Goal: Communication & Community: Answer question/provide support

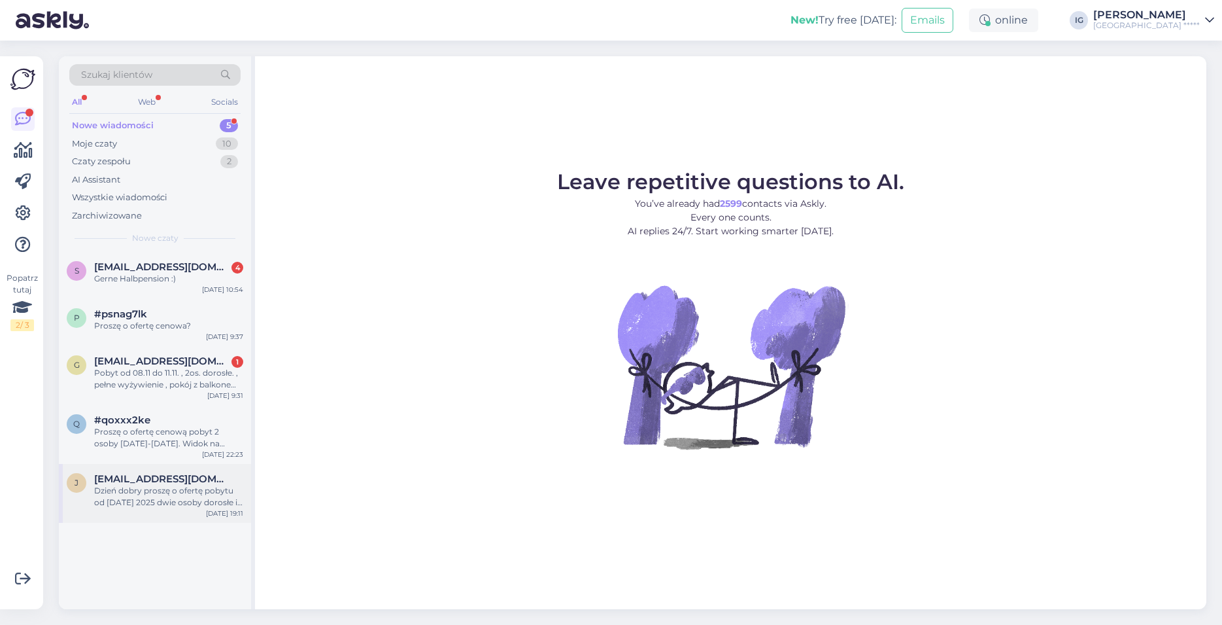
click at [129, 484] on span "[EMAIL_ADDRESS][DOMAIN_NAME]" at bounding box center [162, 479] width 136 height 12
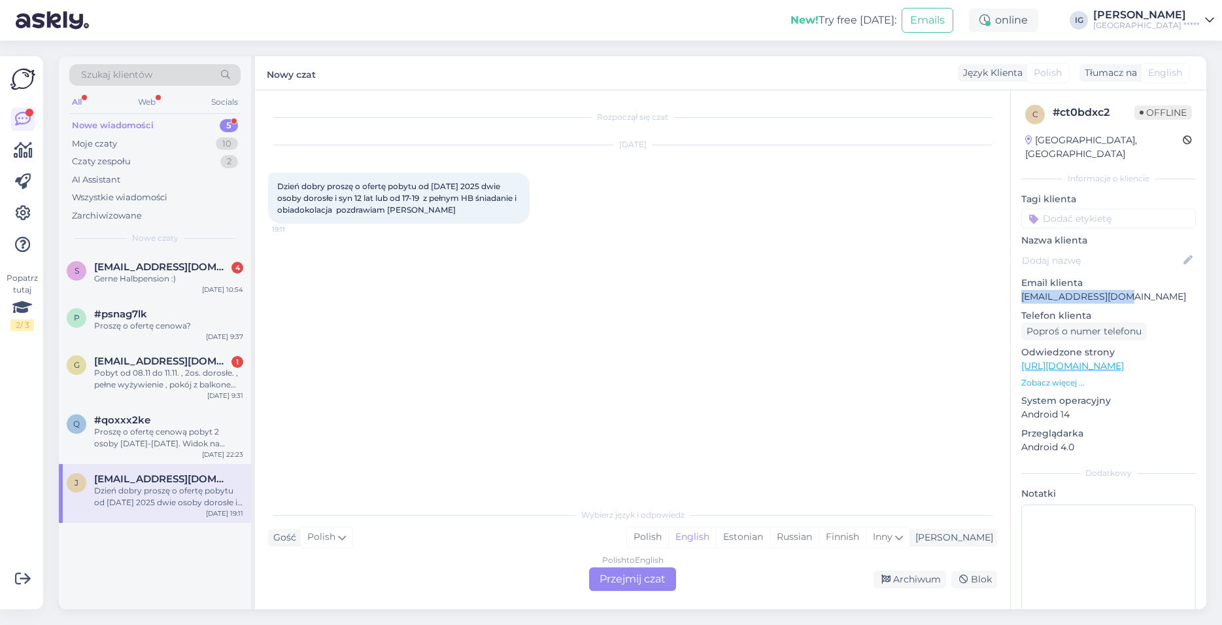
drag, startPoint x: 1134, startPoint y: 280, endPoint x: 1033, endPoint y: 288, distance: 101.7
click at [1021, 290] on p "[EMAIL_ADDRESS][DOMAIN_NAME]" at bounding box center [1108, 297] width 175 height 14
copy p "[EMAIL_ADDRESS][DOMAIN_NAME]"
click at [653, 579] on div "Polish to English Przejmij czat" at bounding box center [632, 579] width 87 height 24
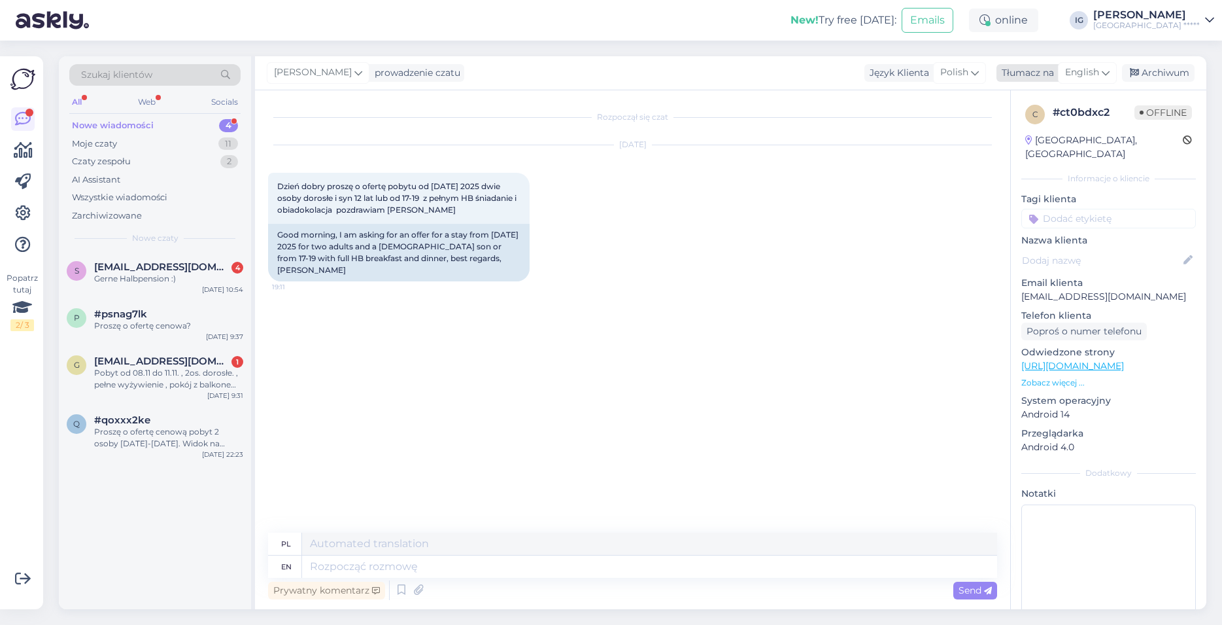
click at [1088, 70] on span "English" at bounding box center [1082, 72] width 34 height 14
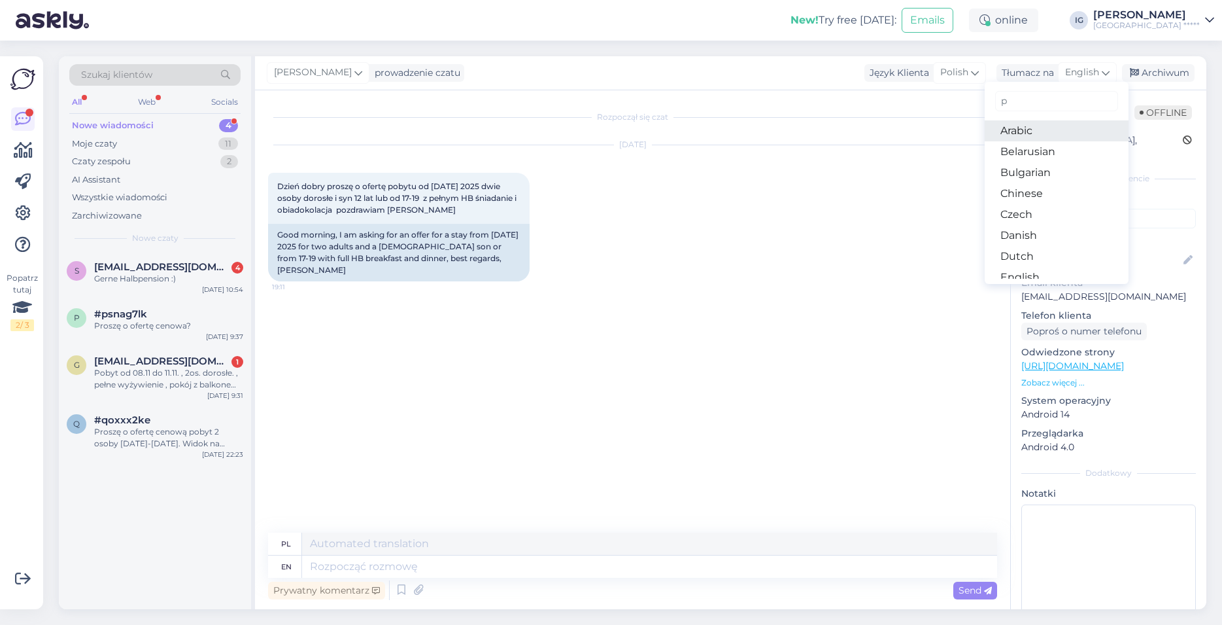
type input "po"
click at [1009, 131] on link "Polish" at bounding box center [1057, 130] width 144 height 21
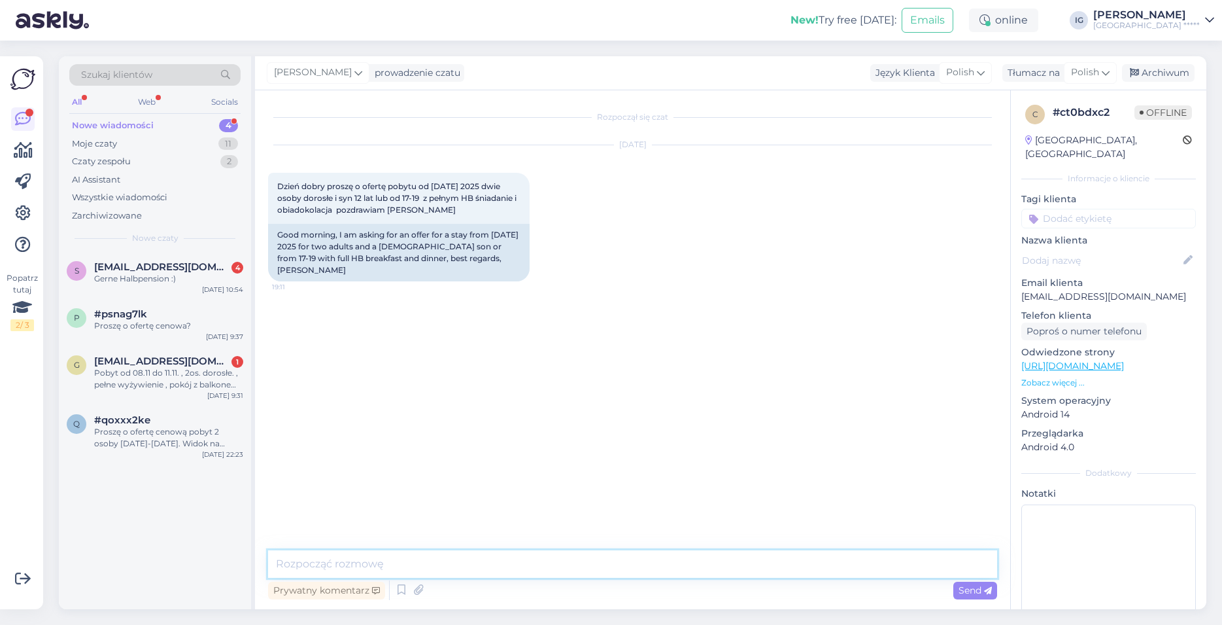
click at [319, 557] on textarea at bounding box center [632, 563] width 729 height 27
paste textarea "Dzień dobry, w osobnej wiadomości e-mail, bezpośrednio ze strony [GEOGRAPHIC_DA…"
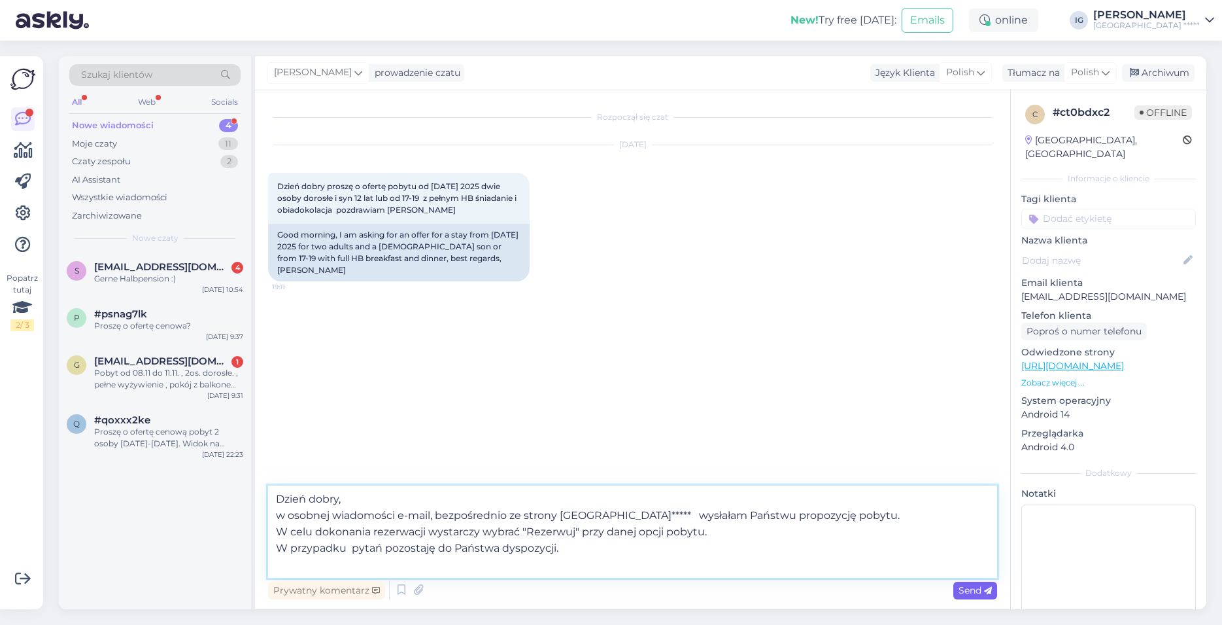
type textarea "Dzień dobry, w osobnej wiadomości e-mail, bezpośrednio ze strony [GEOGRAPHIC_DA…"
click at [972, 589] on span "Send" at bounding box center [975, 590] width 33 height 12
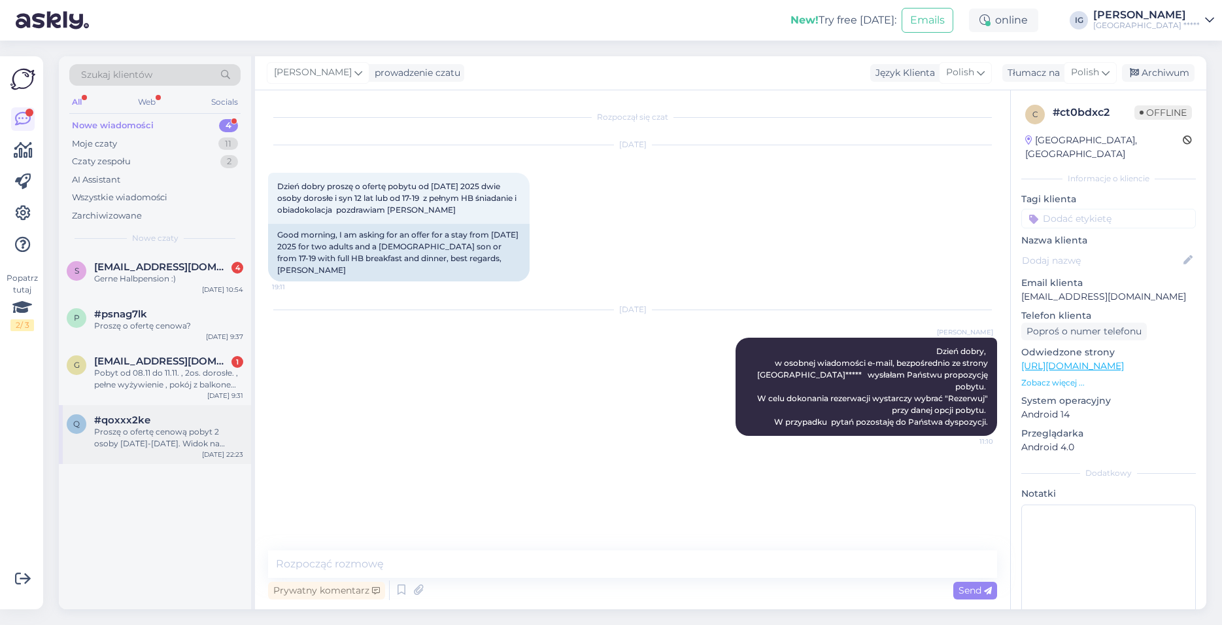
click at [132, 420] on span "#qoxxx2ke" at bounding box center [122, 420] width 56 height 12
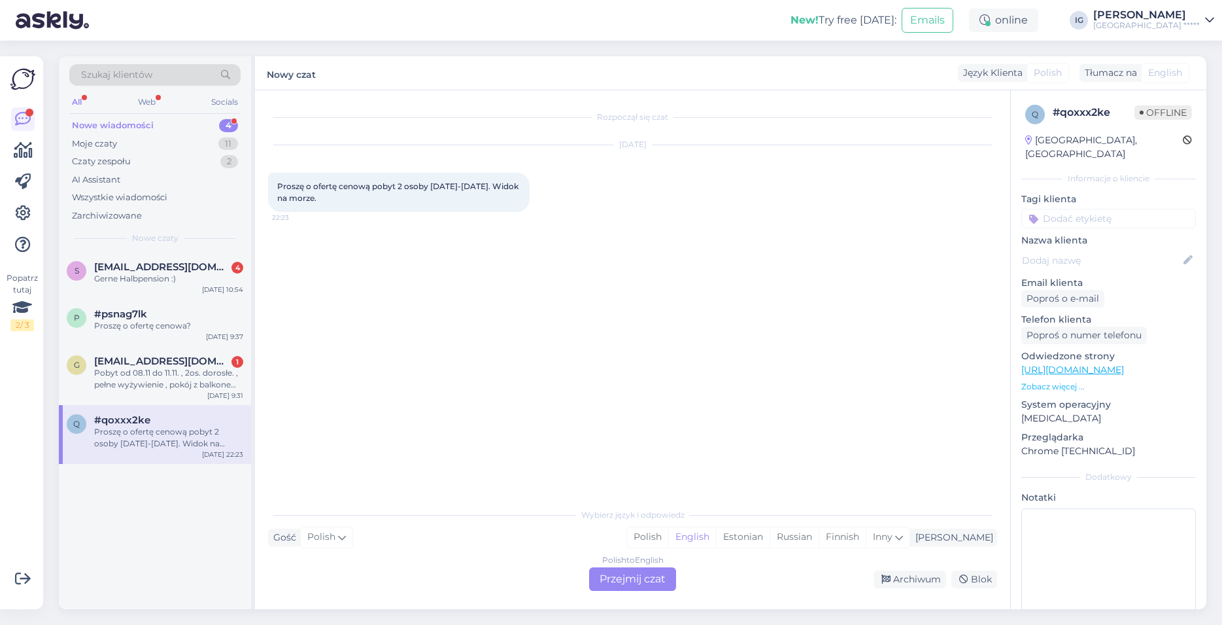
click at [623, 583] on div "Polish to English Przejmij czat" at bounding box center [632, 579] width 87 height 24
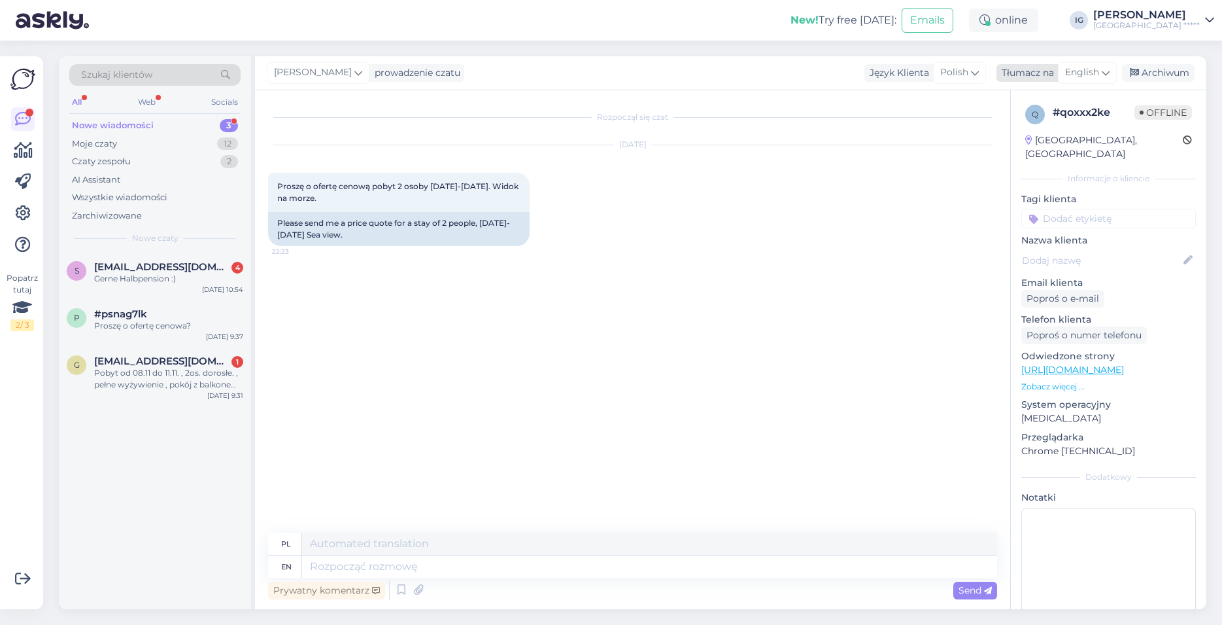
click at [1100, 69] on div "English" at bounding box center [1087, 72] width 59 height 21
click at [1033, 131] on link "Polish" at bounding box center [1057, 130] width 144 height 21
click at [333, 567] on textarea at bounding box center [632, 563] width 729 height 27
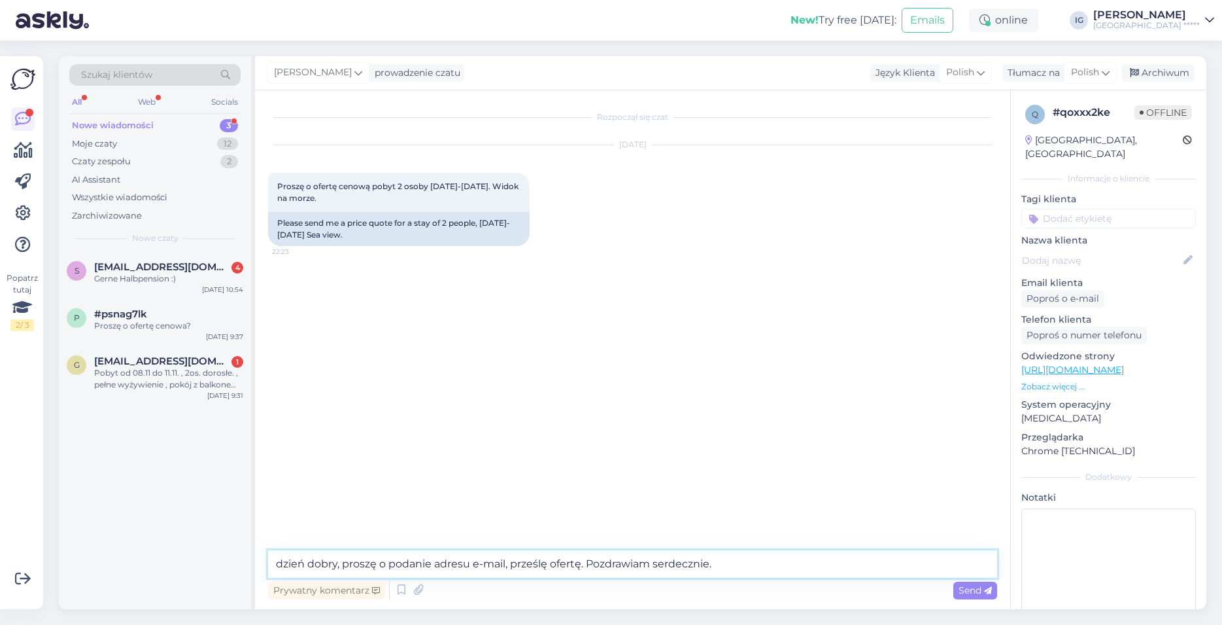
click at [283, 562] on textarea "dzień dobry, proszę o podanie adresu e-mail, prześlę ofertę. Pozdrawiam serdecz…" at bounding box center [632, 563] width 729 height 27
type textarea "Dzień dobry, proszę o podanie adresu e-mail, prześlę ofertę. Pozdrawiam serdecz…"
click at [978, 590] on span "Send" at bounding box center [975, 590] width 33 height 12
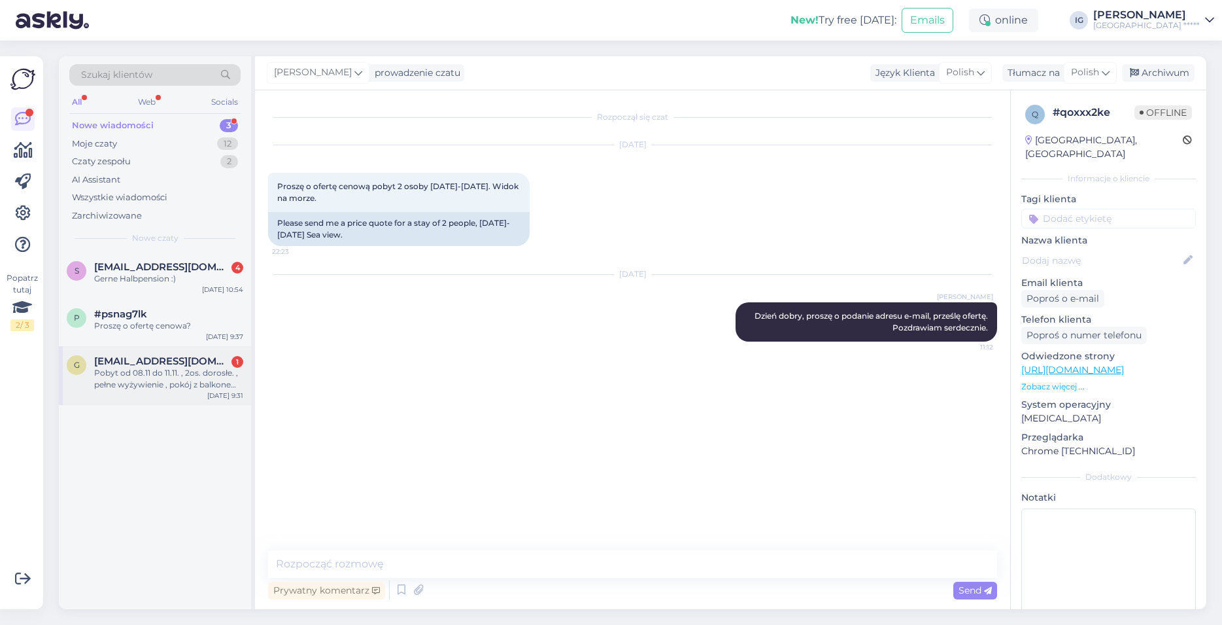
click at [114, 367] on div "Pobyt od 08.11 do 11.11. , 2os. dorosłe. , pełne wyżywienie , pokój z balkonem.…" at bounding box center [168, 379] width 149 height 24
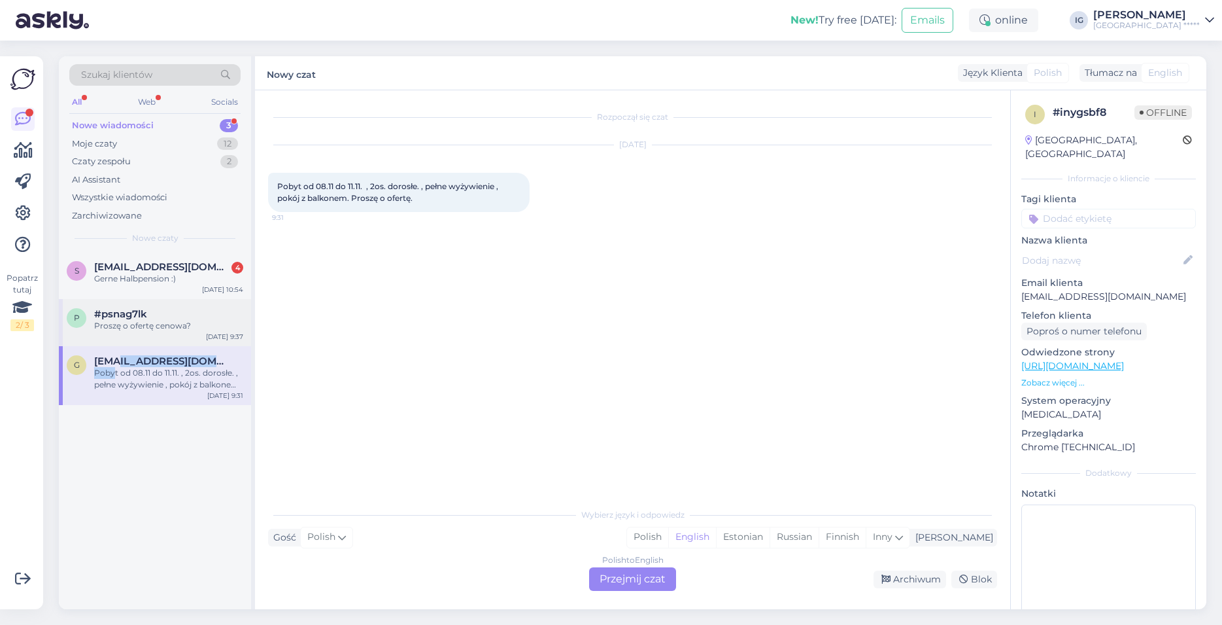
click at [92, 314] on div "p #psnag7lk Proszę o ofertę cenowa?" at bounding box center [155, 320] width 177 height 24
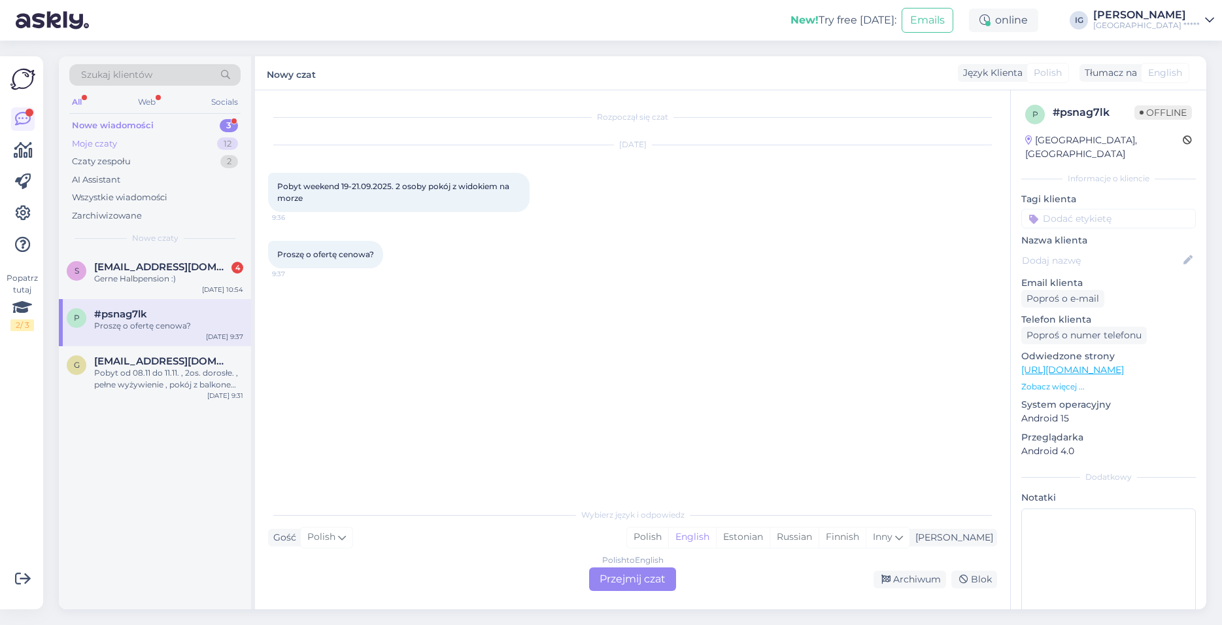
click at [139, 141] on div "Moje czaty 12" at bounding box center [154, 144] width 171 height 18
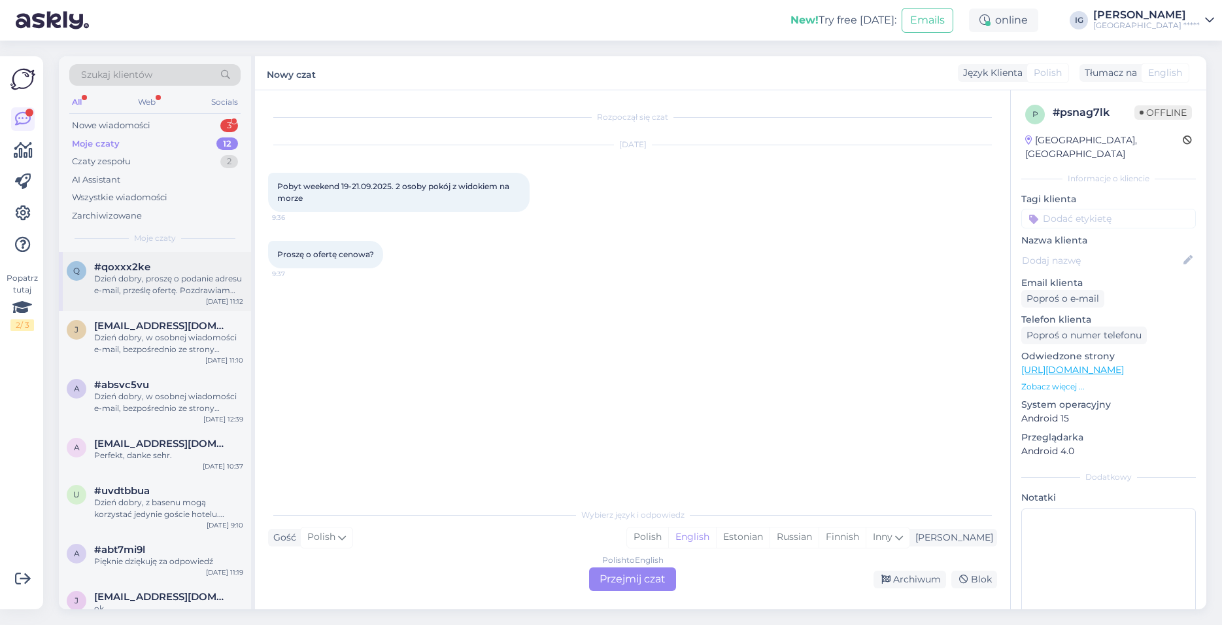
click at [226, 284] on div "Dzień dobry, proszę o podanie adresu e-mail, prześlę ofertę. Pozdrawiam serdecz…" at bounding box center [168, 285] width 149 height 24
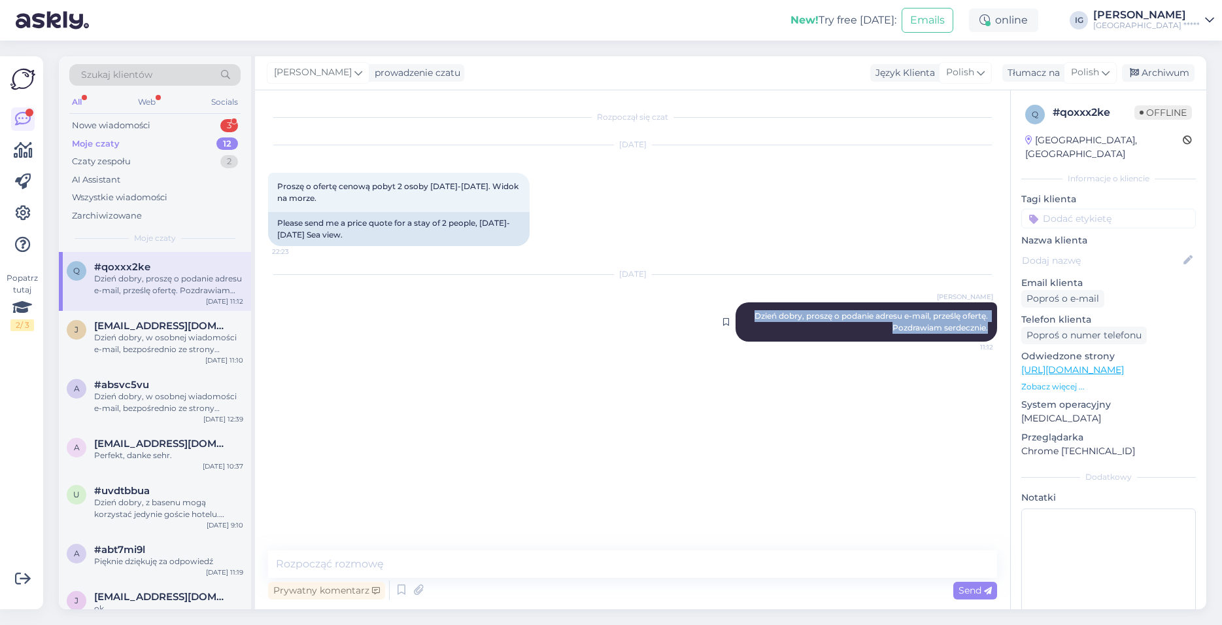
drag, startPoint x: 993, startPoint y: 328, endPoint x: 751, endPoint y: 317, distance: 242.2
click at [751, 317] on div "[PERSON_NAME] Dzień dobry, proszę o podanie adresu e-mail, prześlę ofertę. Pozd…" at bounding box center [867, 321] width 262 height 39
copy span "Dzień dobry, proszę o podanie adresu e-mail, prześlę ofertę. Pozdrawiam serdecz…"
click at [123, 124] on div "Nowe wiadomości" at bounding box center [111, 125] width 78 height 13
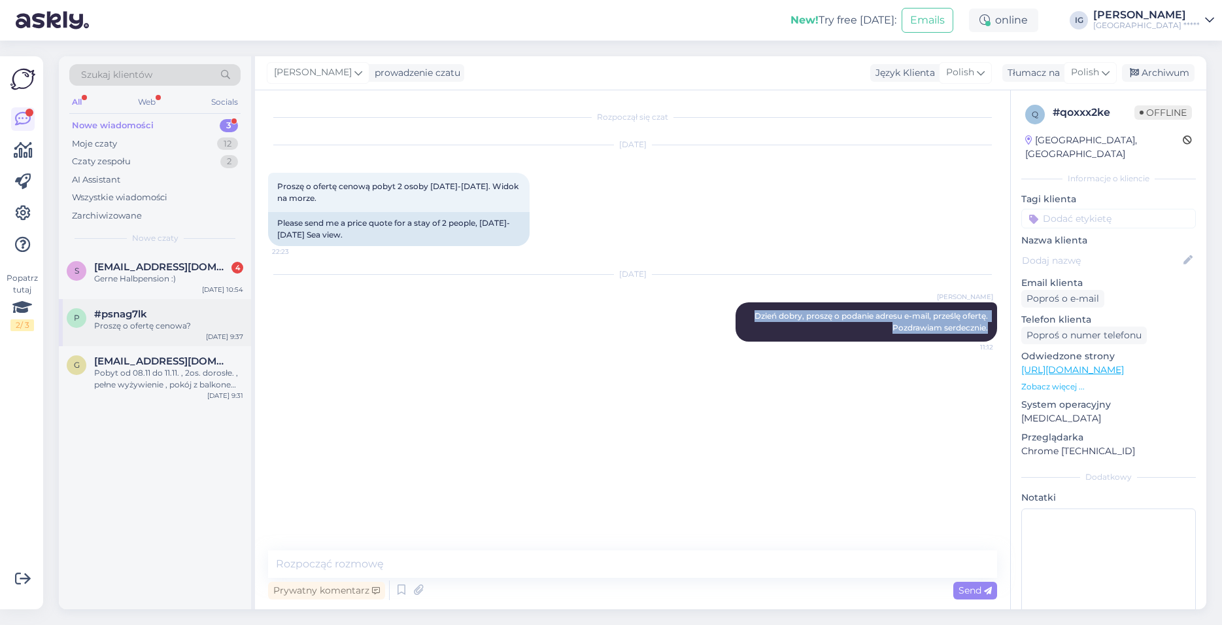
click at [179, 326] on div "Proszę o ofertę cenowa?" at bounding box center [168, 326] width 149 height 12
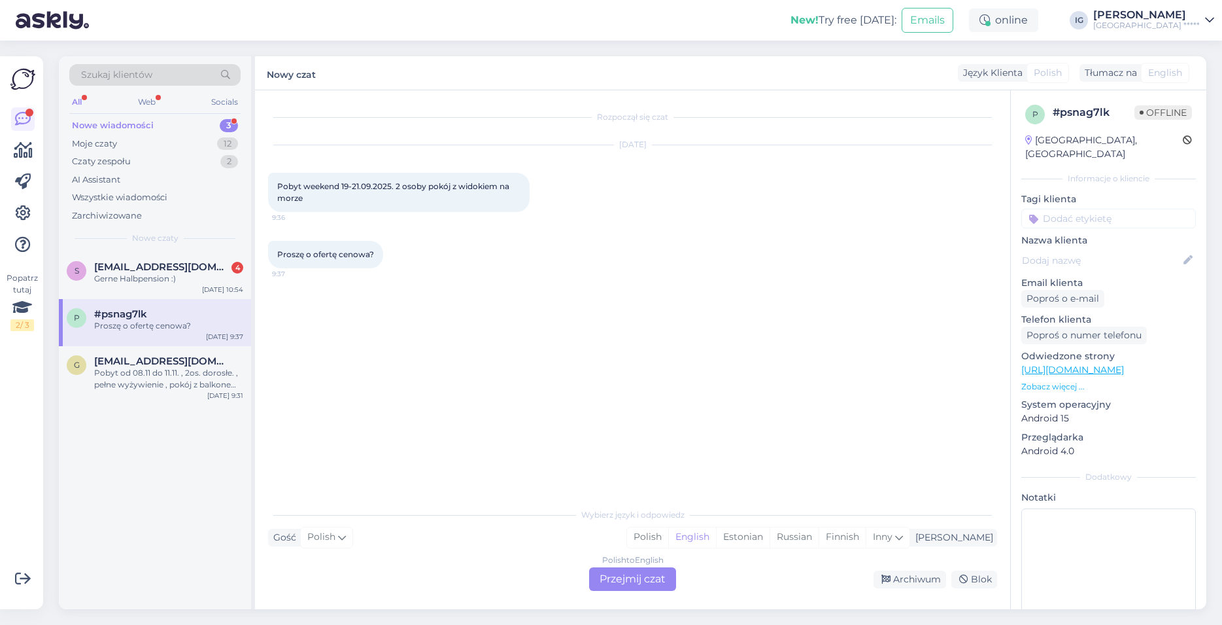
click at [626, 578] on div "Polish to English Przejmij czat" at bounding box center [632, 579] width 87 height 24
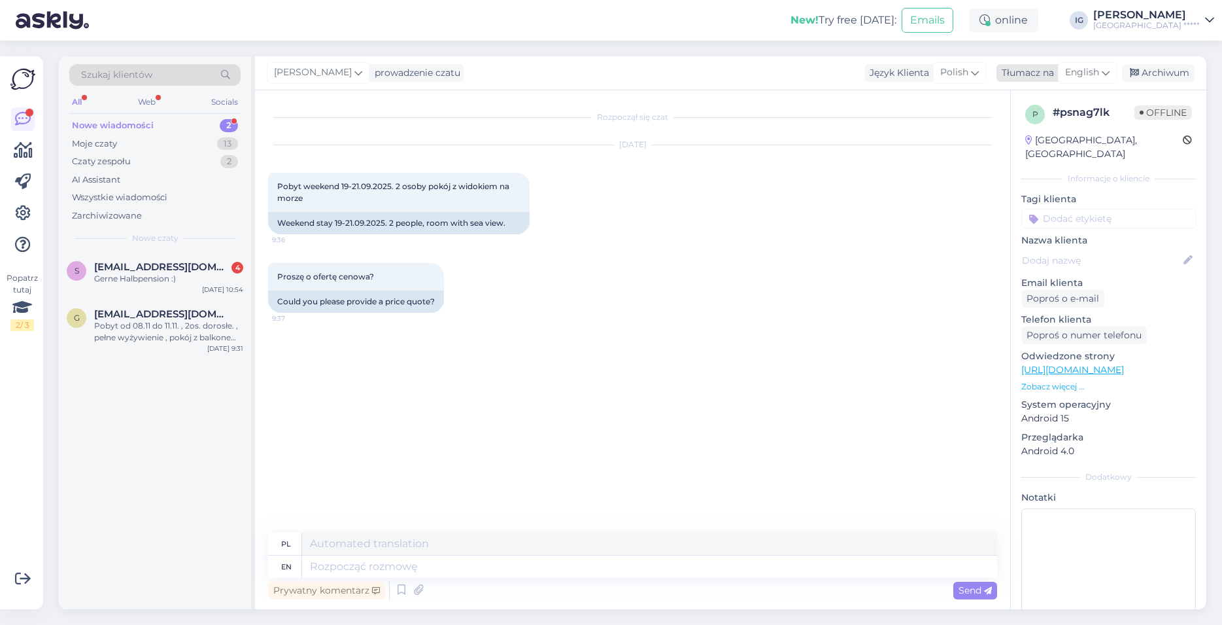
click at [1092, 67] on span "English" at bounding box center [1082, 72] width 34 height 14
click at [1022, 132] on link "Polish" at bounding box center [1057, 130] width 144 height 21
paste textarea "Dzień dobry, proszę o podanie adresu e-mail, prześlę ofertę. Pozdrawiam serdecz…"
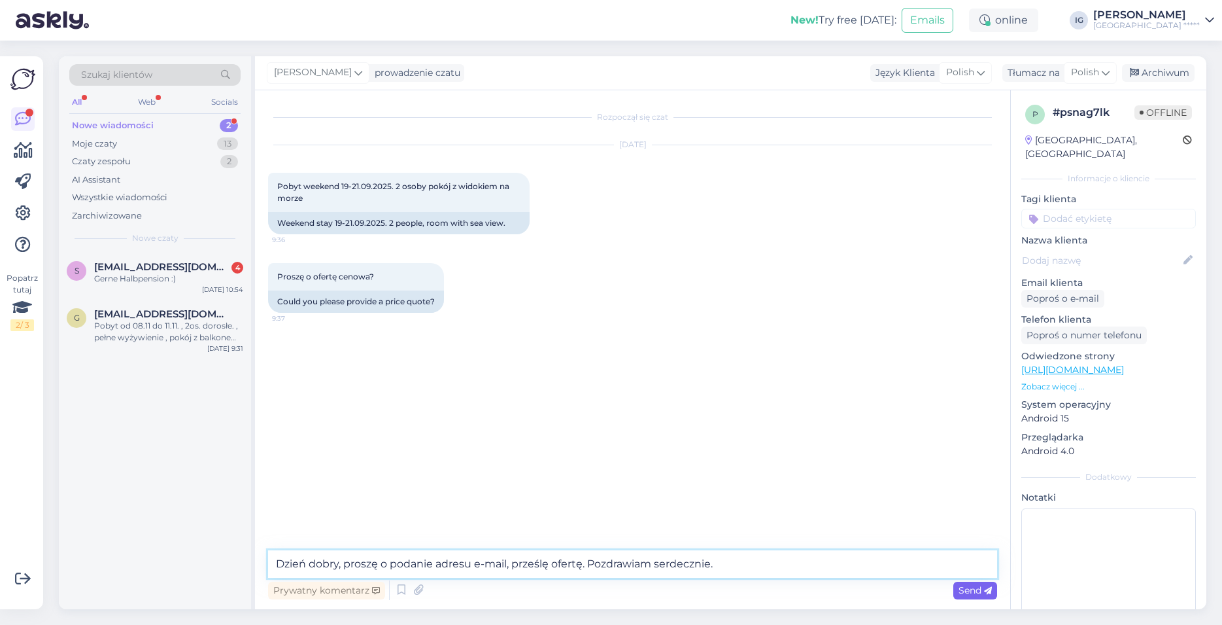
type textarea "Dzień dobry, proszę o podanie adresu e-mail, prześlę ofertę. Pozdrawiam serdecz…"
click at [957, 592] on div "Send" at bounding box center [975, 590] width 44 height 18
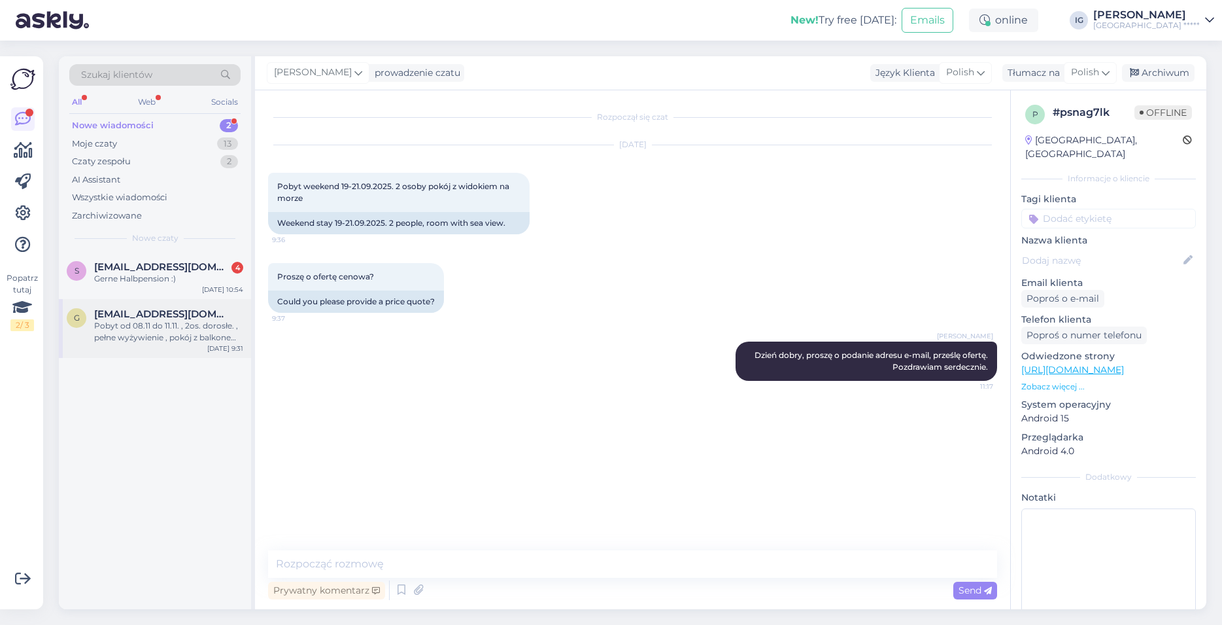
click at [128, 320] on div "Pobyt od 08.11 do 11.11. , 2os. dorosłe. , pełne wyżywienie , pokój z balkonem.…" at bounding box center [168, 332] width 149 height 24
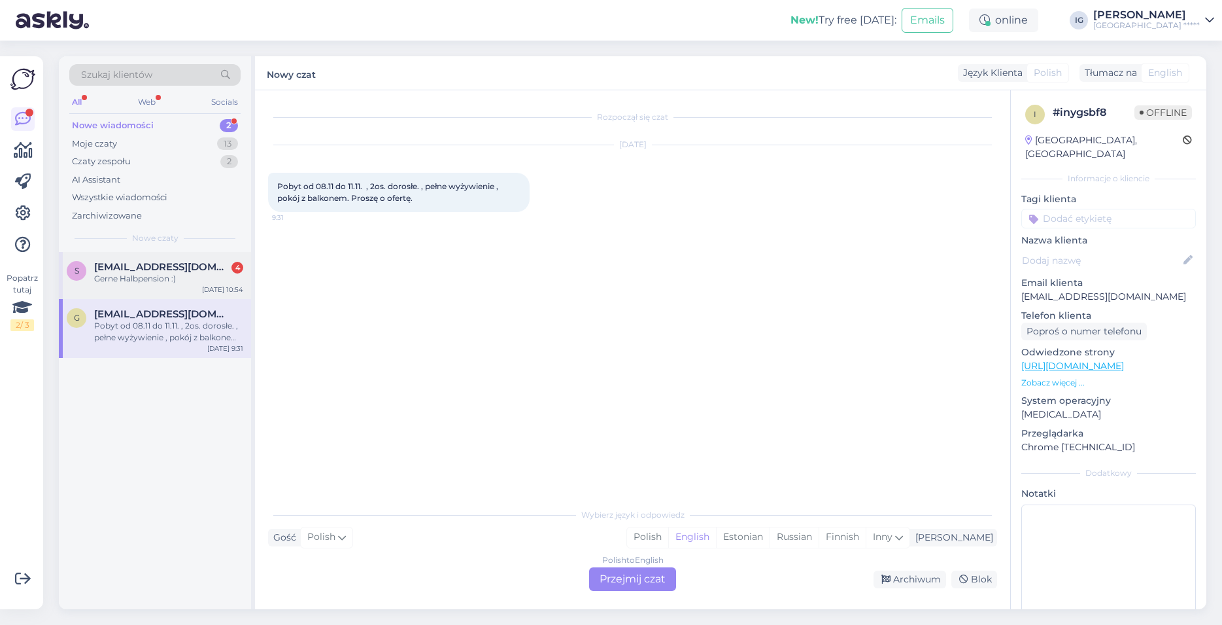
click at [181, 267] on span "[EMAIL_ADDRESS][DOMAIN_NAME]" at bounding box center [162, 267] width 136 height 12
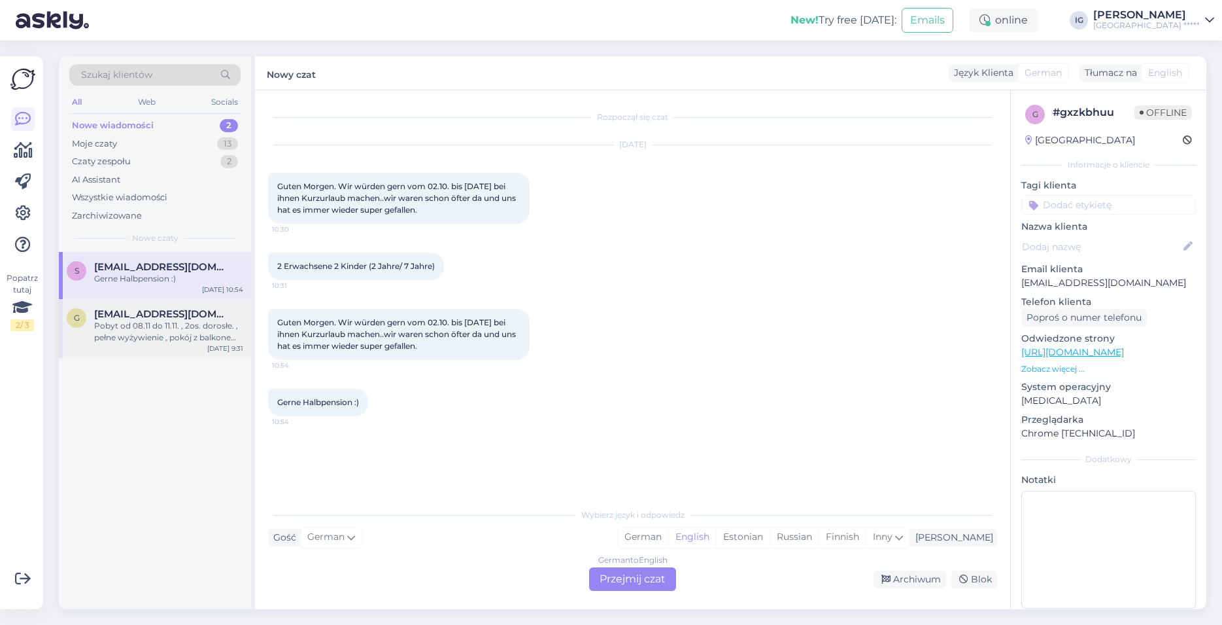
click at [162, 340] on div "Pobyt od 08.11 do 11.11. , 2os. dorosłe. , pełne wyżywienie , pokój z balkonem.…" at bounding box center [168, 332] width 149 height 24
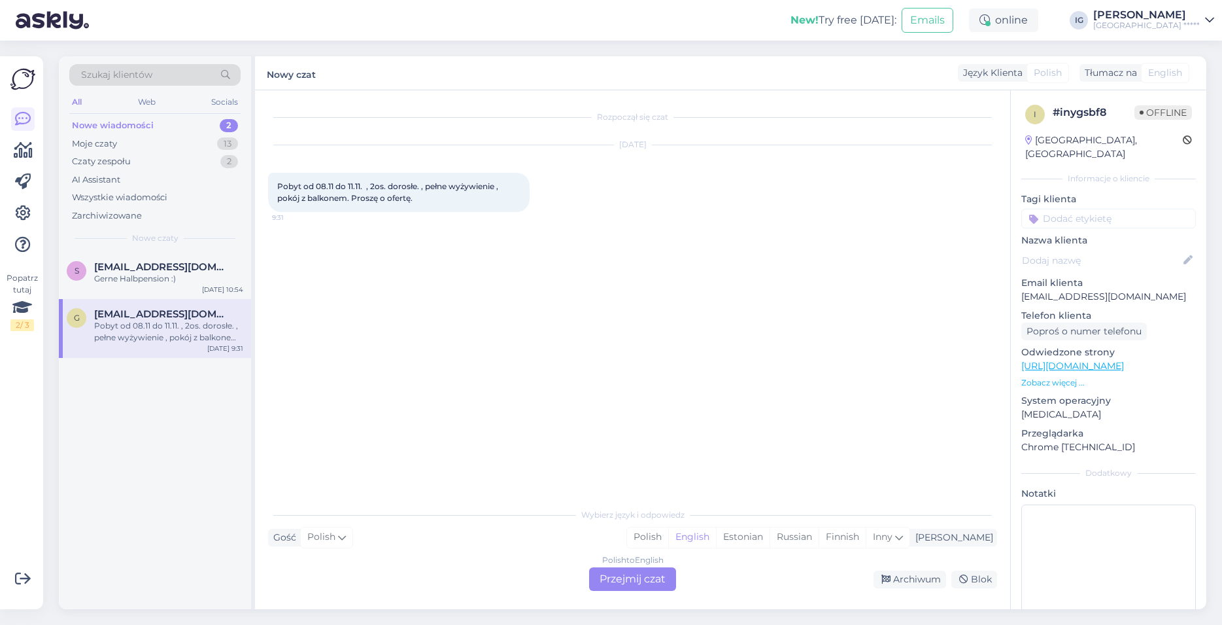
drag, startPoint x: 1095, startPoint y: 283, endPoint x: 993, endPoint y: 286, distance: 102.7
click at [1021, 290] on p "[EMAIL_ADDRESS][DOMAIN_NAME]" at bounding box center [1108, 297] width 175 height 14
click at [1153, 276] on p "Email klienta" at bounding box center [1108, 283] width 175 height 14
drag, startPoint x: 1093, startPoint y: 284, endPoint x: 1015, endPoint y: 288, distance: 77.9
click at [1021, 290] on p "[EMAIL_ADDRESS][DOMAIN_NAME]" at bounding box center [1108, 297] width 175 height 14
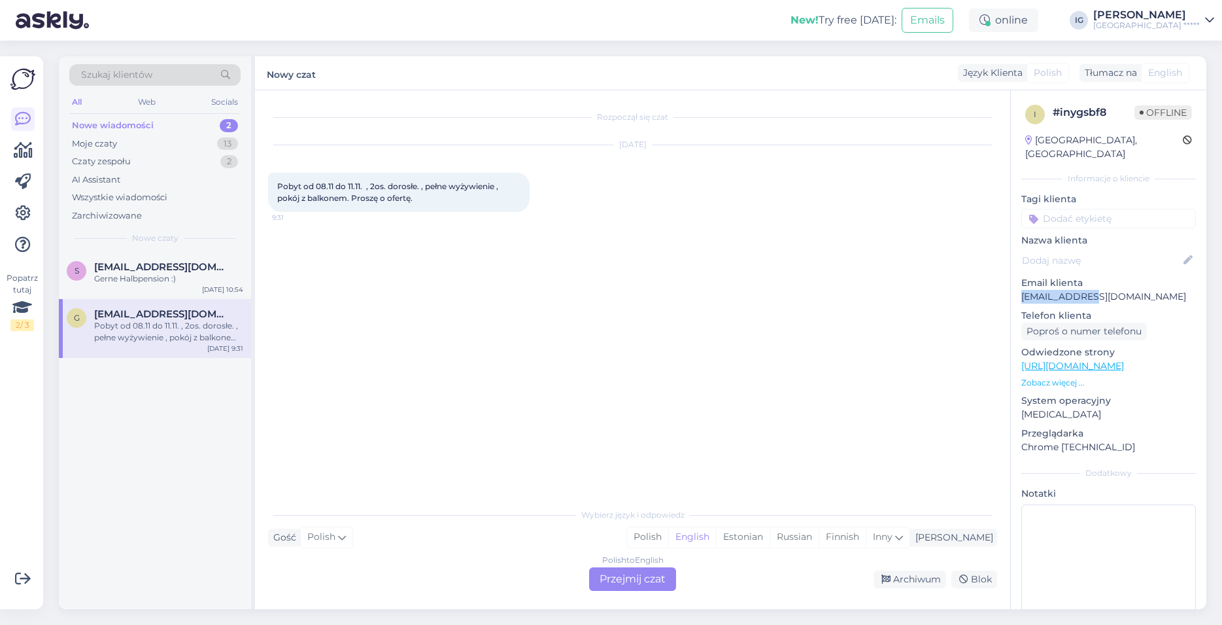
copy p "[EMAIL_ADDRESS][DOMAIN_NAME]"
click at [630, 579] on div "Polish to English Przejmij czat" at bounding box center [632, 579] width 87 height 24
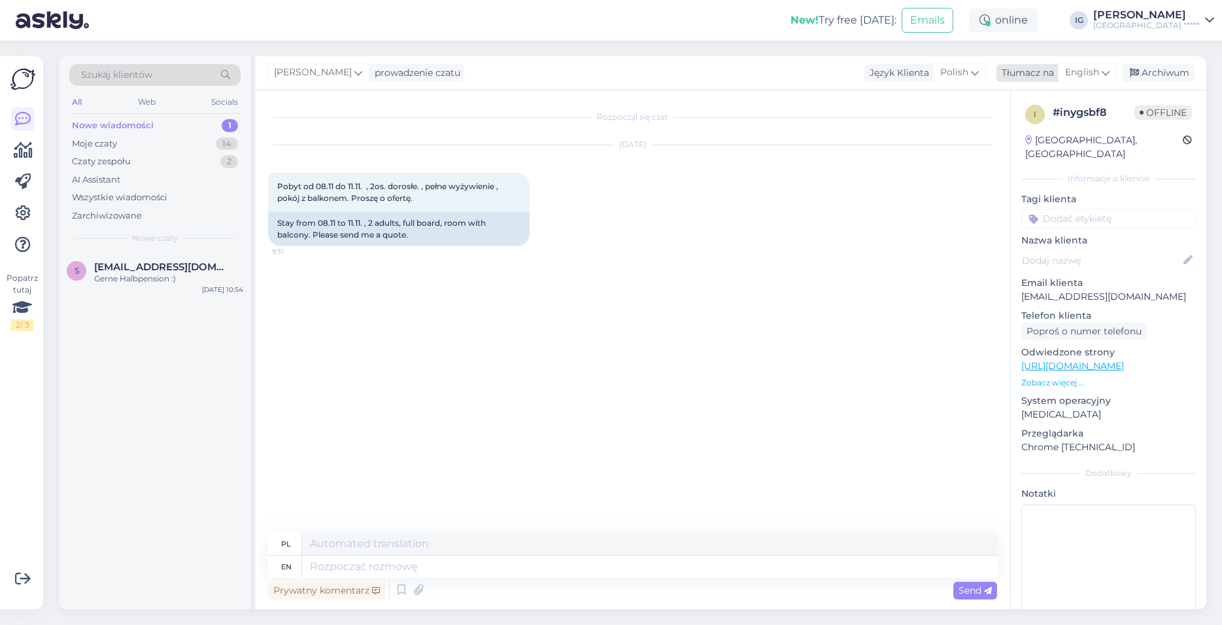
click at [1084, 73] on span "English" at bounding box center [1082, 72] width 34 height 14
click at [1030, 133] on link "Polish" at bounding box center [1057, 130] width 144 height 21
paste textarea "Dzień dobry, w osobnej wiadomości e-mail, bezpośrednio ze strony [GEOGRAPHIC_DA…"
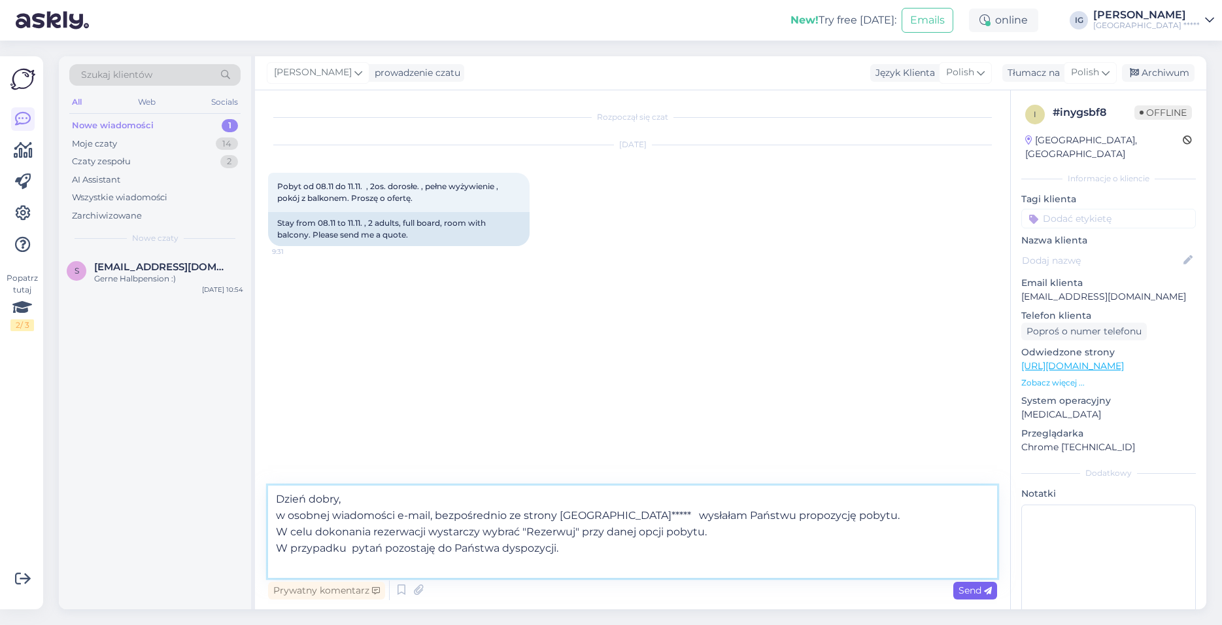
type textarea "Dzień dobry, w osobnej wiadomości e-mail, bezpośrednio ze strony [GEOGRAPHIC_DA…"
click at [975, 594] on span "Send" at bounding box center [975, 590] width 33 height 12
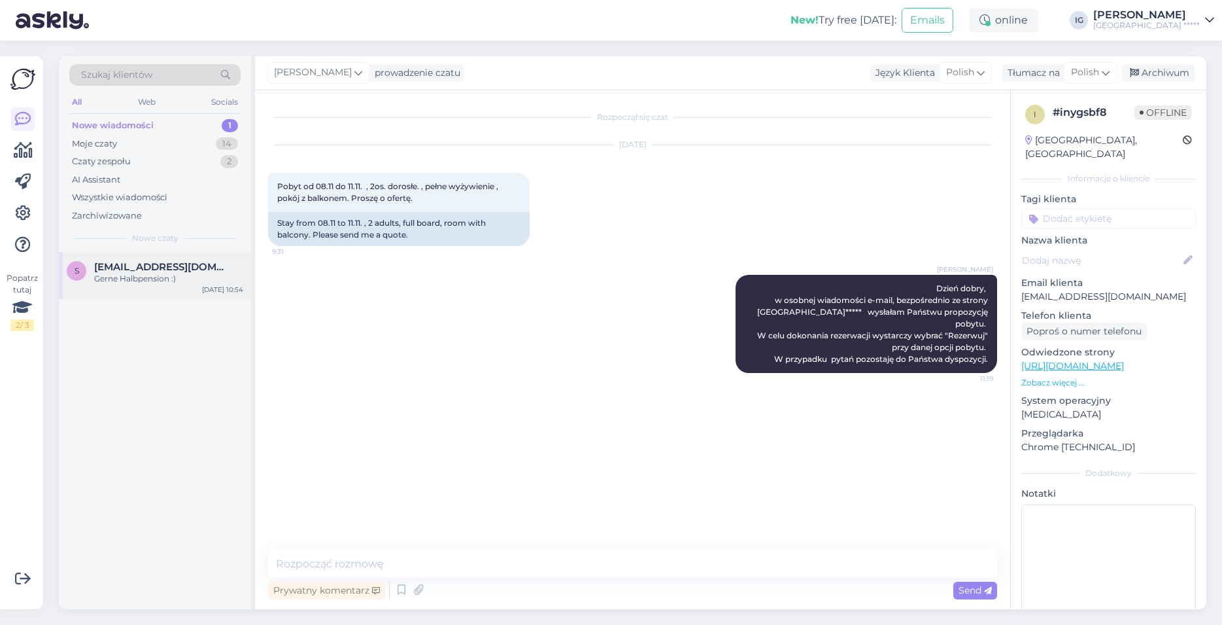
click at [124, 282] on div "Gerne Halbpension :)" at bounding box center [168, 279] width 149 height 12
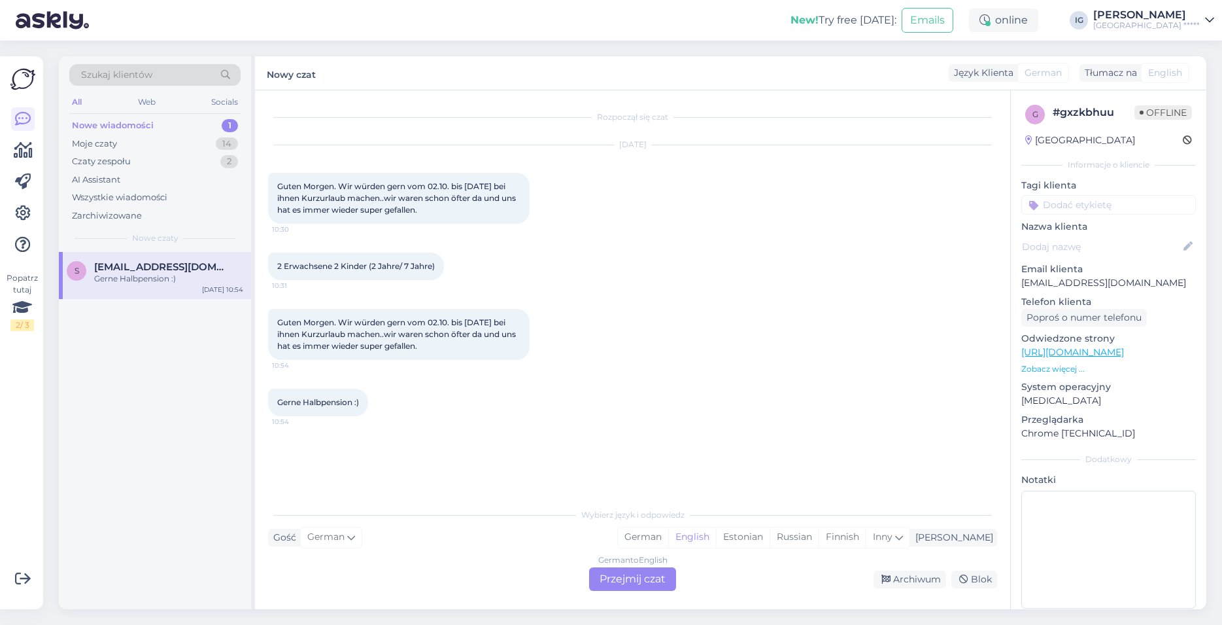
click at [622, 581] on div "German to English Przejmij czat" at bounding box center [632, 579] width 87 height 24
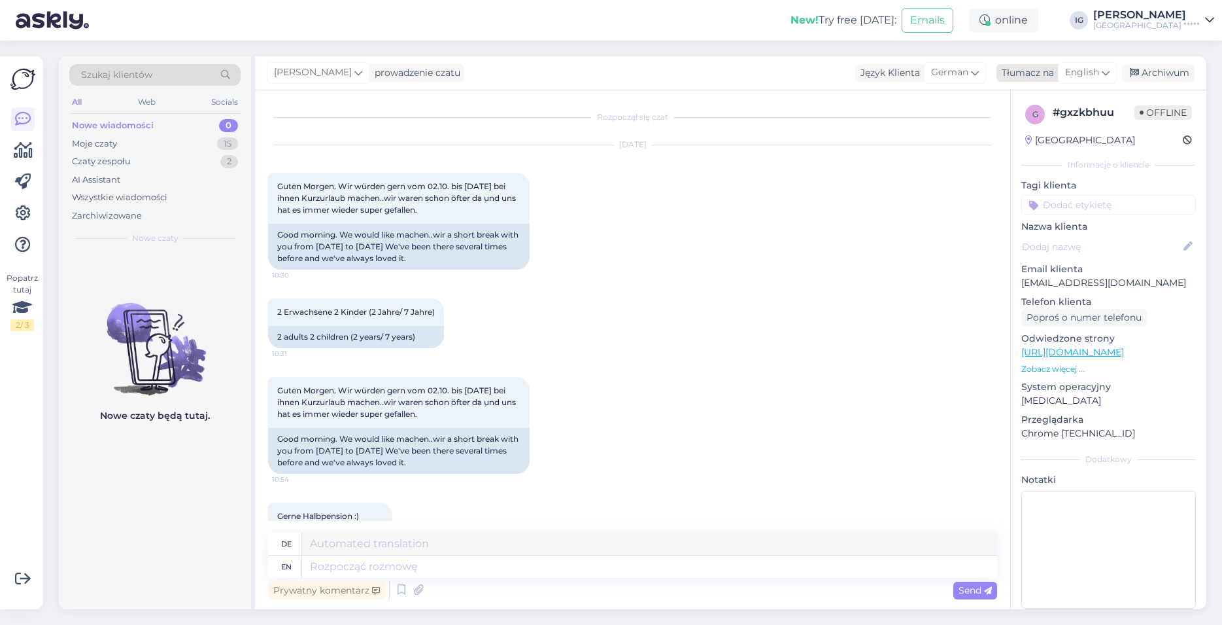
click at [1095, 73] on span "English" at bounding box center [1082, 72] width 34 height 14
click at [1029, 129] on link "Polish" at bounding box center [1057, 130] width 144 height 21
click at [325, 568] on textarea at bounding box center [649, 566] width 695 height 22
paste textarea "Dzień dobry, w osobnej wiadomości e-mail, bezpośrednio ze strony [GEOGRAPHIC_DA…"
type textarea "Dzień dobry, w osobnej wiadomości e-mail, bezpośrednio ze strony [GEOGRAPHIC_DA…"
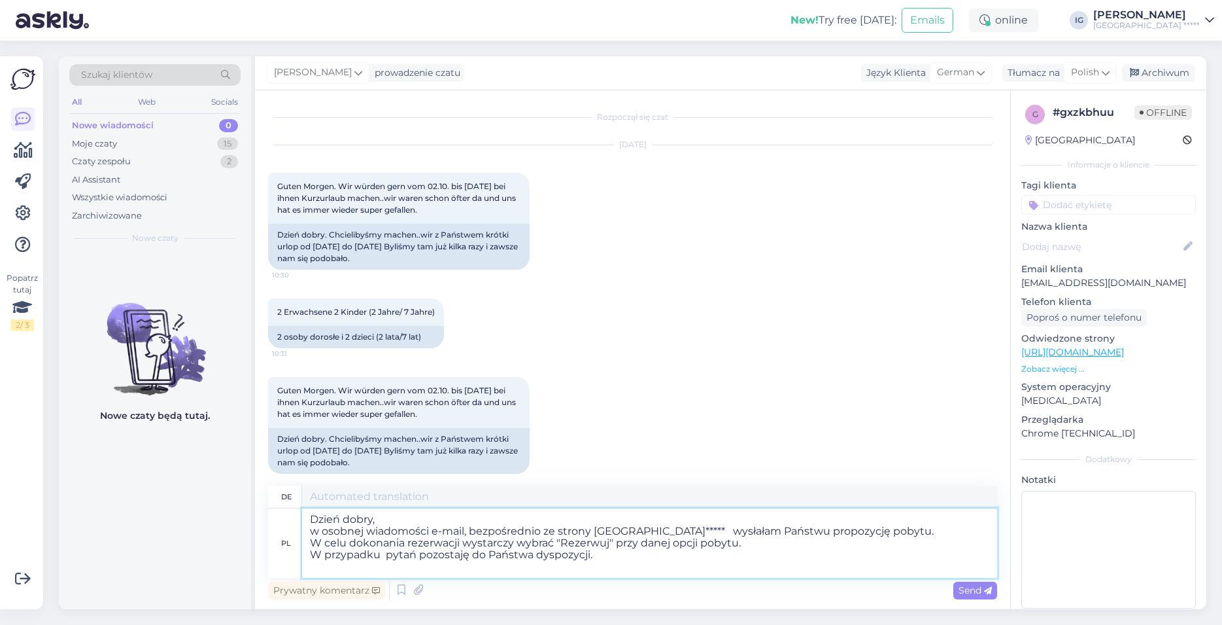
type textarea "Guten Morgen, In einer separaten E-Mail, direkt von der Website des [GEOGRAPHIC…"
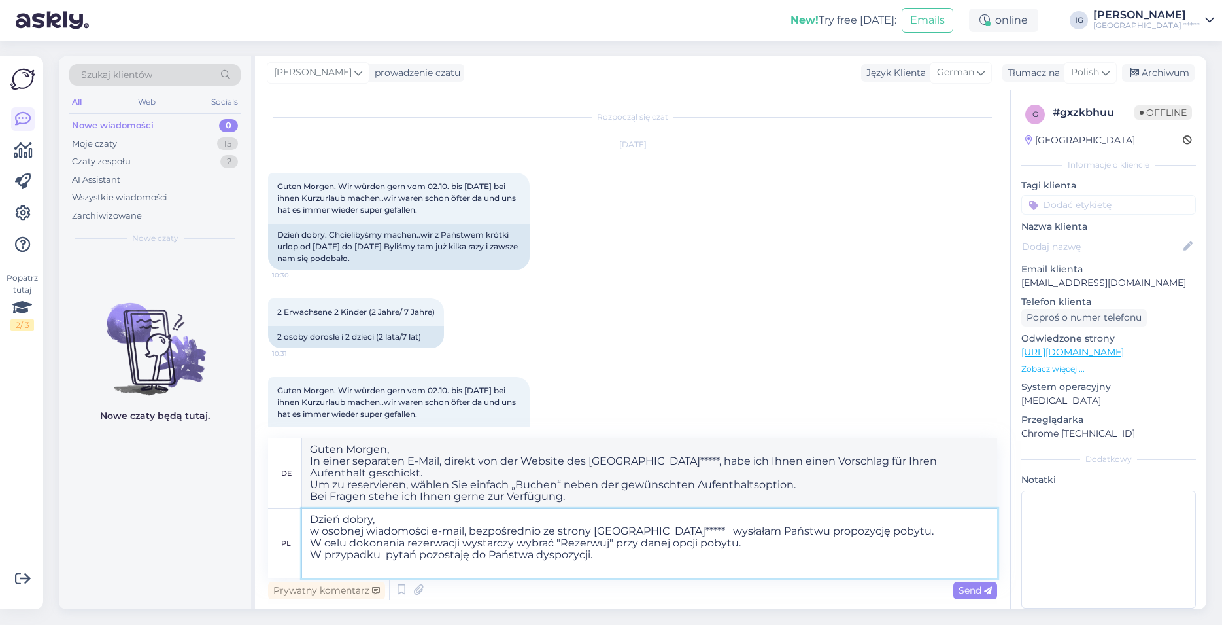
scroll to position [75, 0]
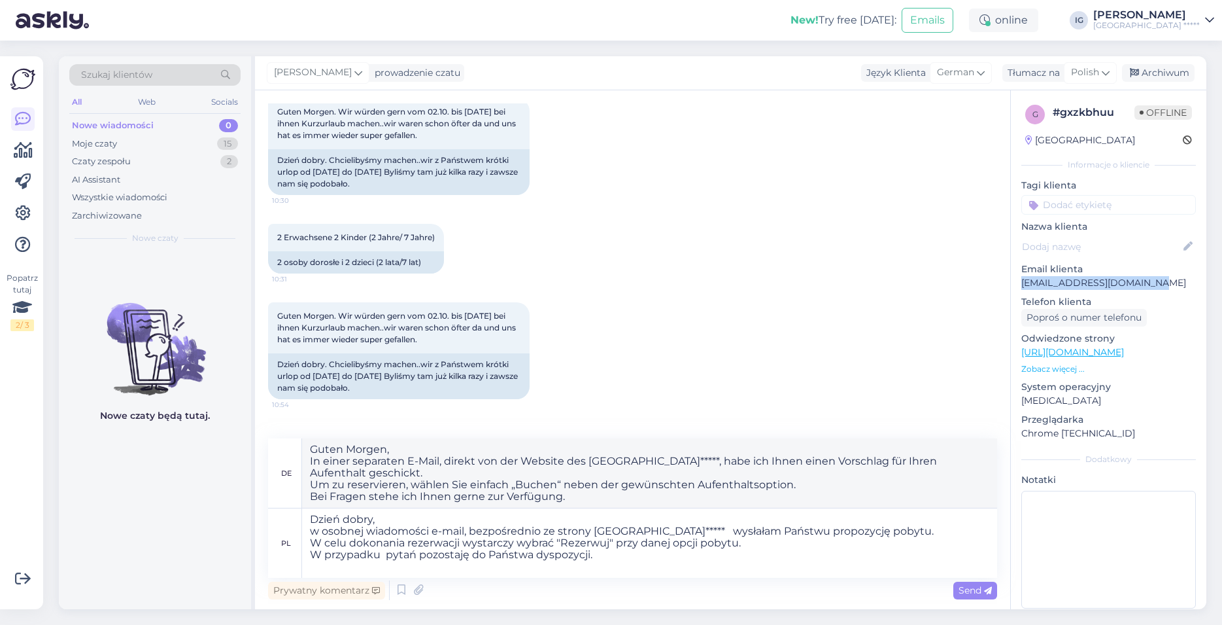
drag, startPoint x: 1147, startPoint y: 286, endPoint x: 1019, endPoint y: 293, distance: 128.4
click at [1021, 290] on p "[EMAIL_ADDRESS][DOMAIN_NAME]" at bounding box center [1108, 283] width 175 height 14
copy p "[EMAIL_ADDRESS][DOMAIN_NAME]"
click at [957, 531] on textarea "Dzień dobry, w osobnej wiadomości e-mail, bezpośrednio ze strony [GEOGRAPHIC_DA…" at bounding box center [649, 542] width 695 height 69
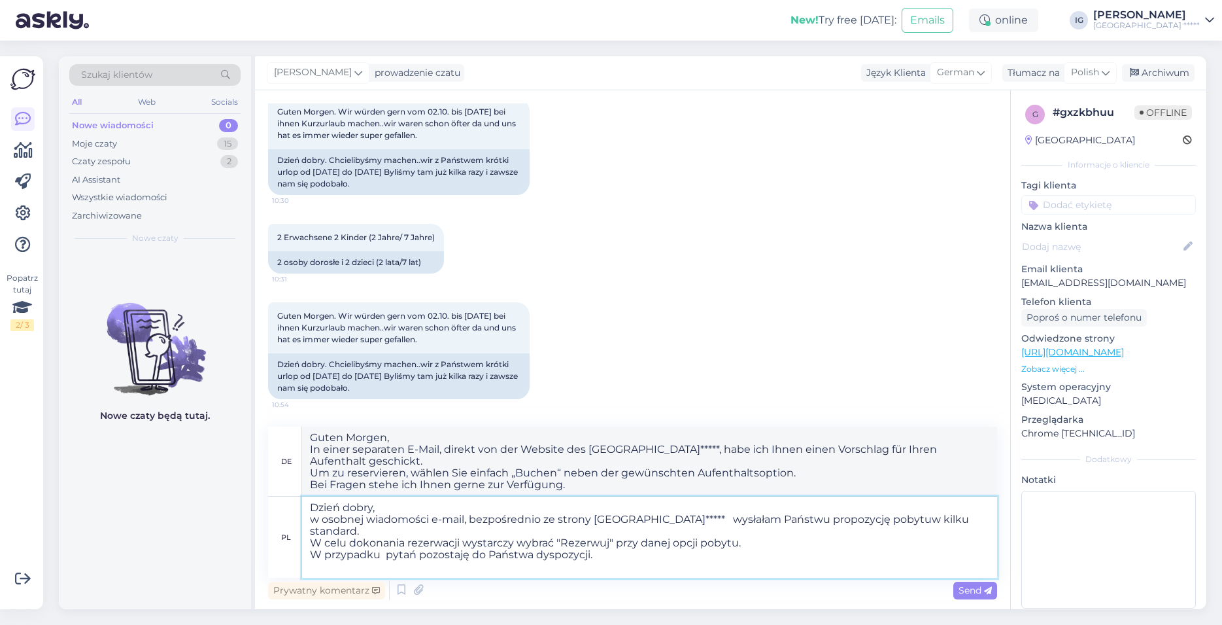
type textarea "Dzień dobry, w osobnej wiadomości e-mail, bezpośrednio ze strony [GEOGRAPHIC_DA…"
type textarea "Guten Morgen, In einer separaten E-Mail, direkt von der Website des HAVET Hotel…"
type textarea "Dzień dobry, w osobnej wiadomości e-mail, bezpośrednio ze strony [GEOGRAPHIC_DA…"
type textarea "Guten Morgen, In einer separaten E-Mail habe ich Ihnen direkt von der Website d…"
click at [957, 518] on textarea "Dzień dobry, w osobnej wiadomości e-mail, bezpośrednio ze strony [GEOGRAPHIC_DA…" at bounding box center [649, 536] width 695 height 81
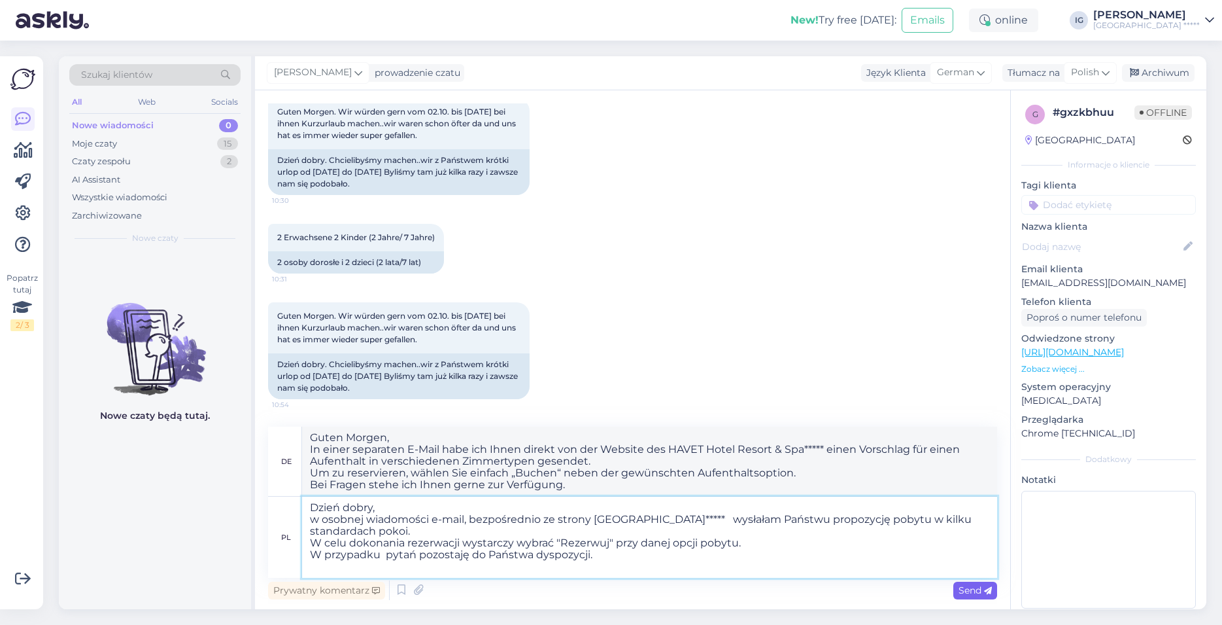
type textarea "Dzień dobry, w osobnej wiadomości e-mail, bezpośrednio ze strony [GEOGRAPHIC_DA…"
click at [978, 591] on span "Send" at bounding box center [975, 590] width 33 height 12
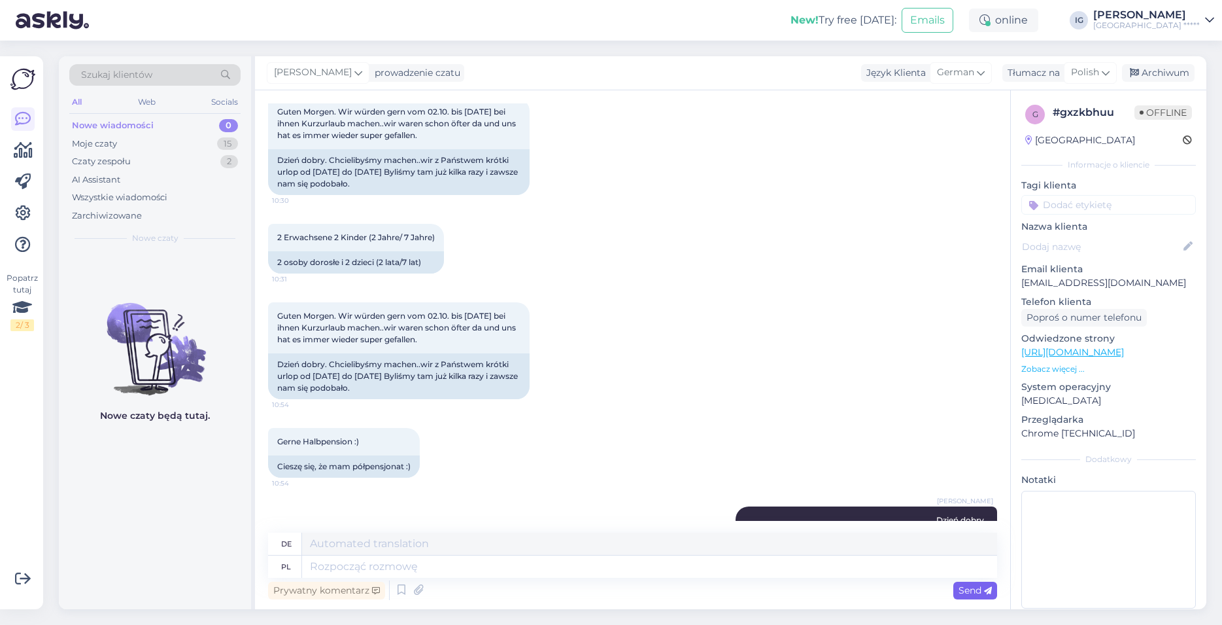
scroll to position [277, 0]
